Goal: Information Seeking & Learning: Learn about a topic

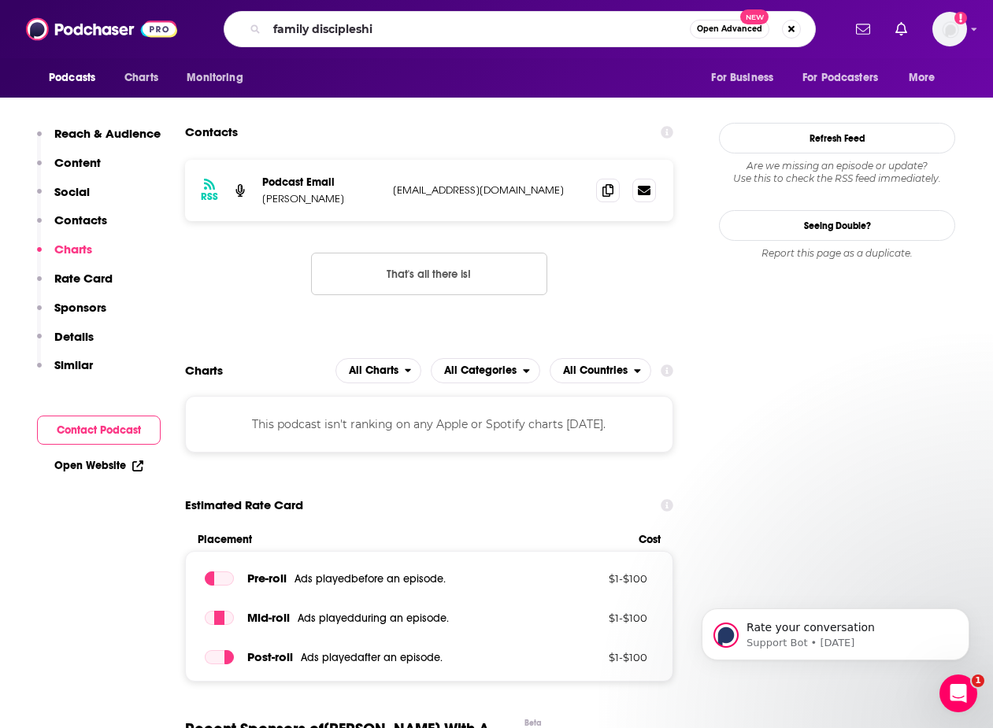
type input "family discipleship"
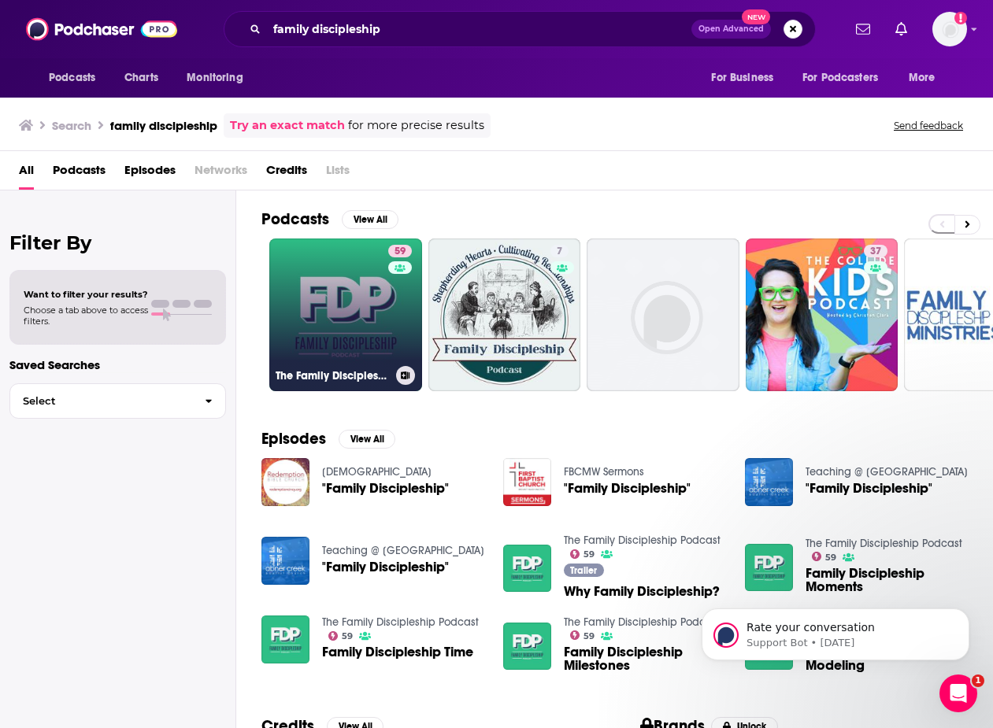
click at [362, 327] on link "59 The Family Discipleship Podcast" at bounding box center [345, 315] width 153 height 153
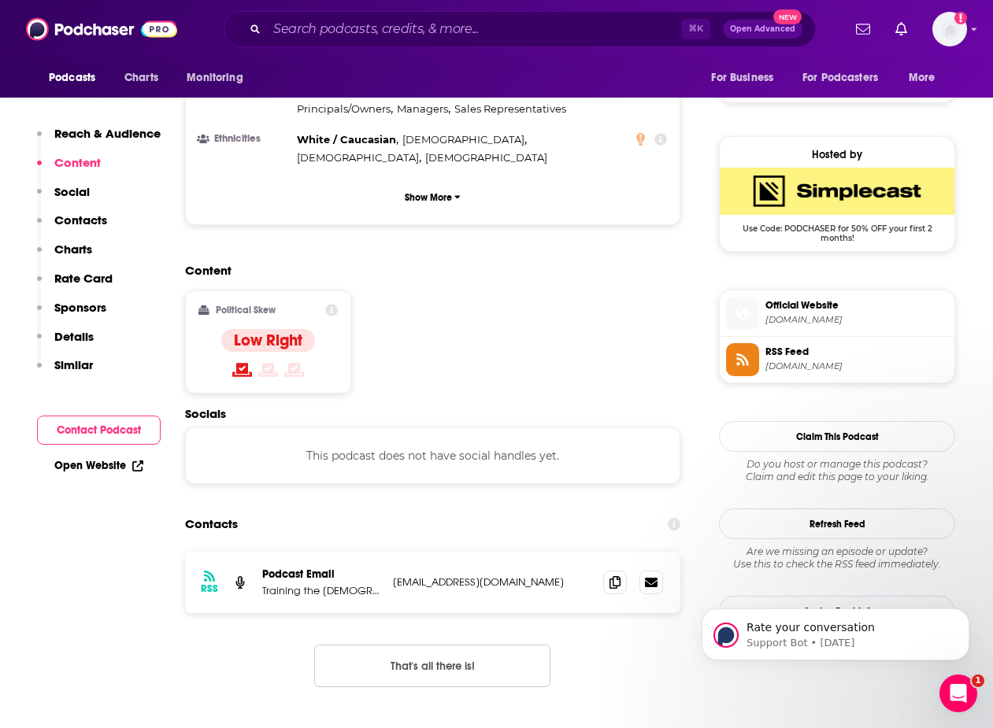
scroll to position [278, 0]
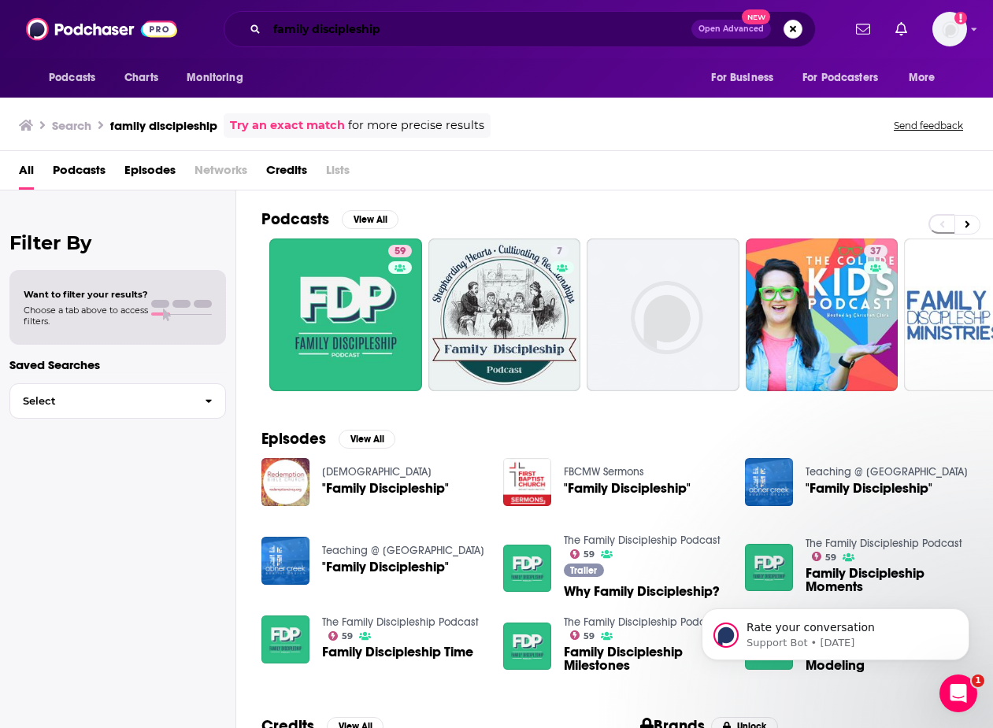
click at [492, 34] on input "family discipleship" at bounding box center [479, 29] width 424 height 25
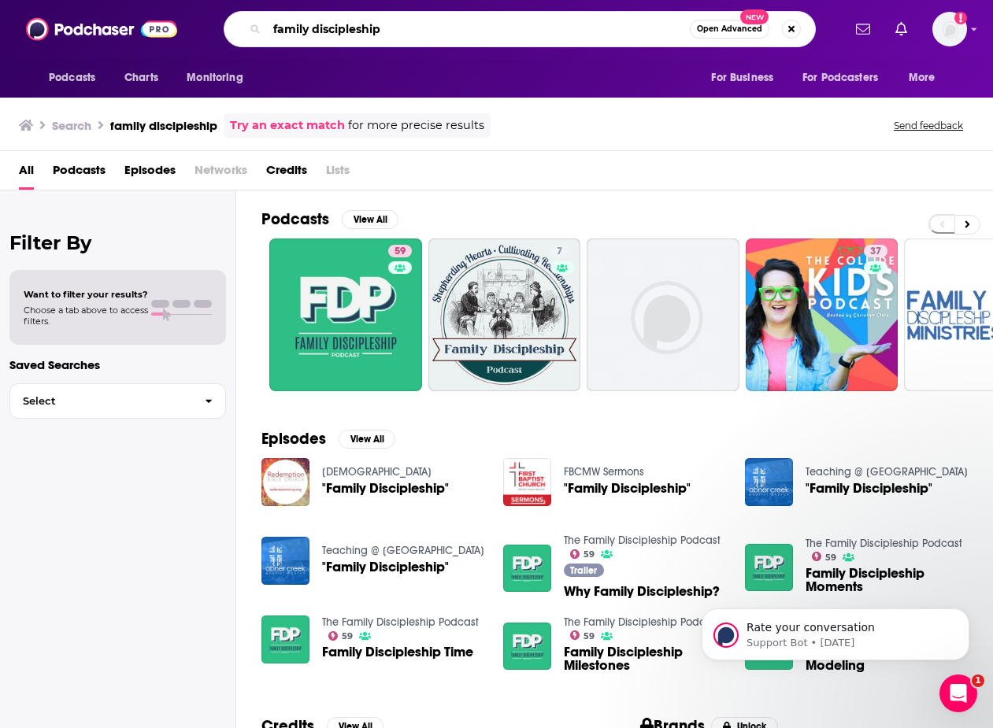
drag, startPoint x: 492, startPoint y: 34, endPoint x: 238, endPoint y: 34, distance: 254.2
click at [238, 34] on div "family discipleship Open Advanced New" at bounding box center [520, 29] width 592 height 36
type input "no small endeavor"
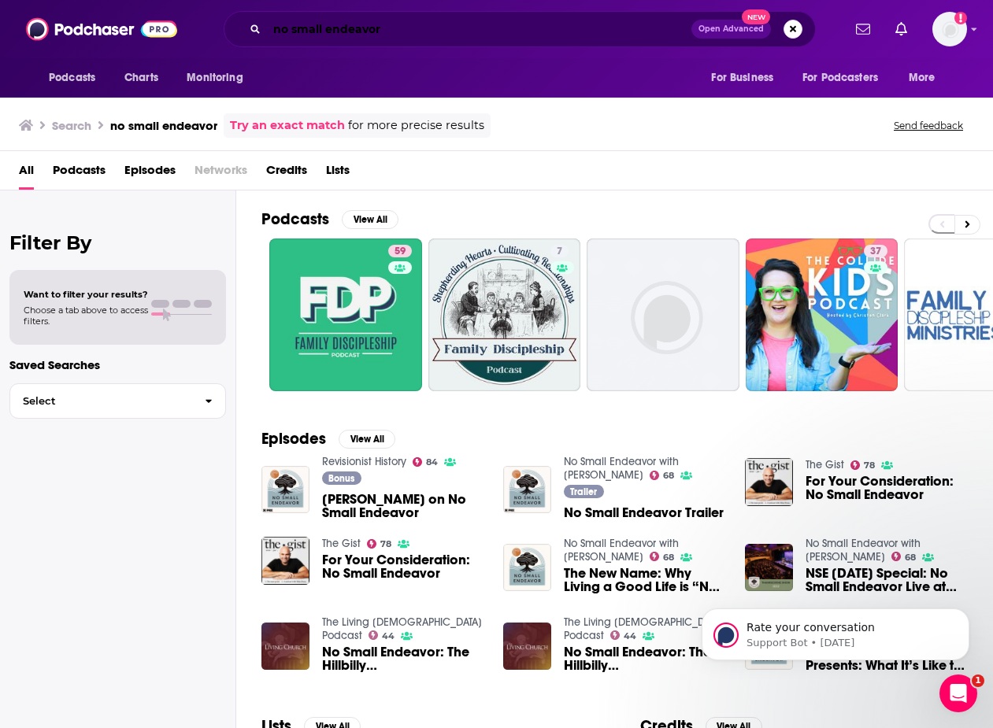
click at [453, 38] on input "no small endeavor" at bounding box center [479, 29] width 424 height 25
click at [790, 28] on button "Search podcasts, credits, & more..." at bounding box center [792, 29] width 19 height 19
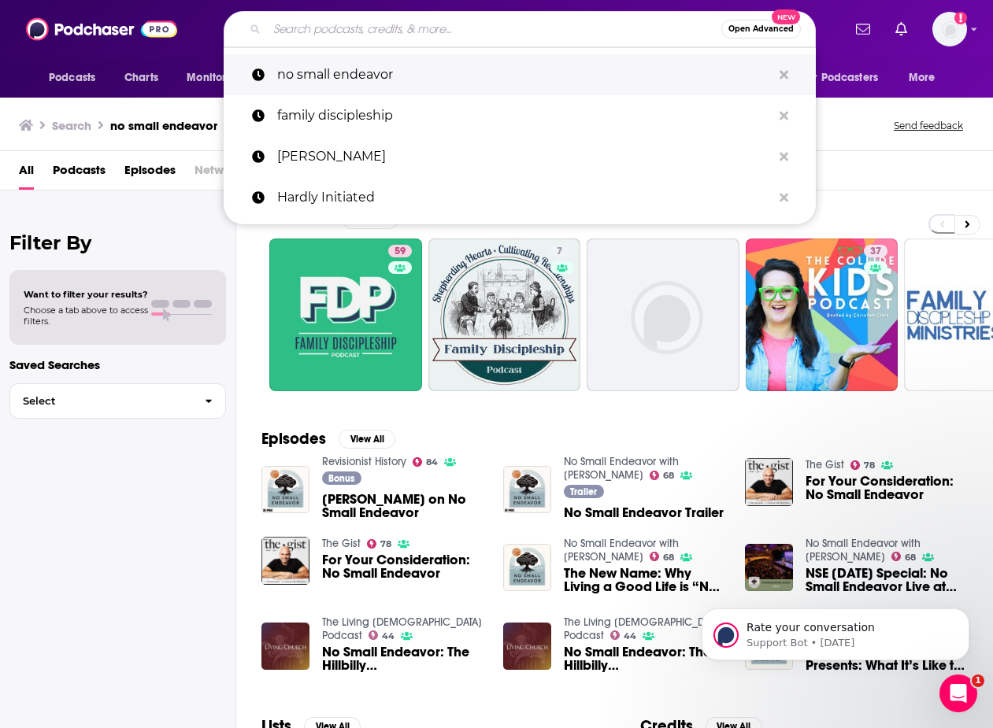
click at [403, 76] on p "no small endeavor" at bounding box center [524, 74] width 494 height 41
type input "no small endeavor"
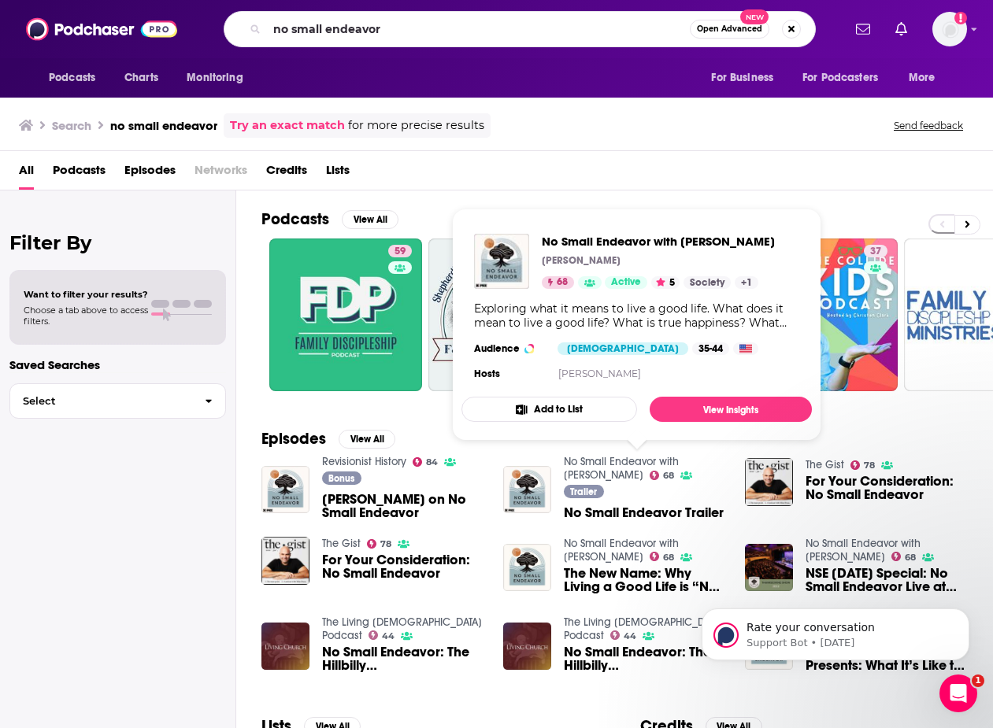
click at [608, 465] on link "No Small Endeavor with [PERSON_NAME]" at bounding box center [621, 468] width 115 height 27
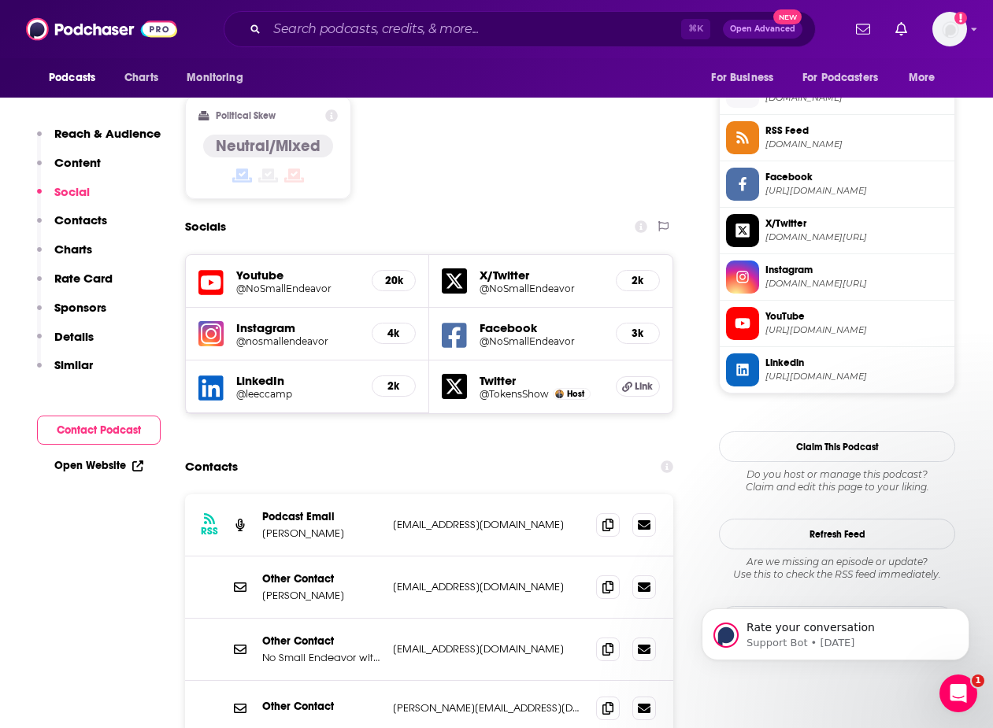
scroll to position [548, 0]
